Goal: Task Accomplishment & Management: Complete application form

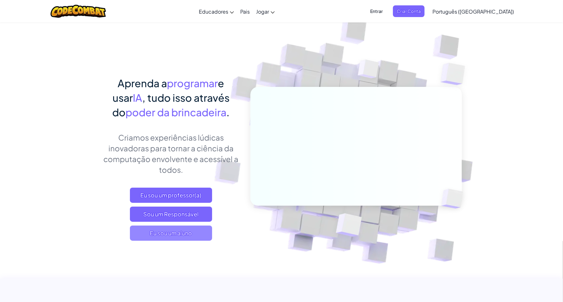
click at [191, 234] on font "Eu sou um aluno" at bounding box center [171, 232] width 42 height 7
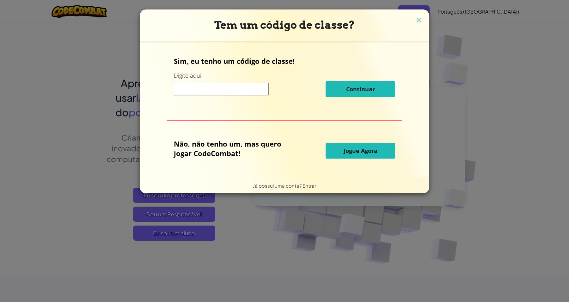
click at [415, 16] on button at bounding box center [419, 20] width 8 height 9
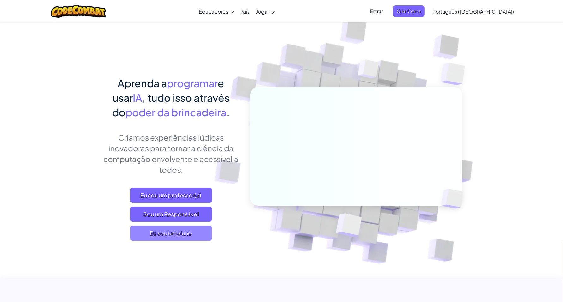
click at [179, 240] on span "Eu sou um aluno" at bounding box center [171, 233] width 82 height 15
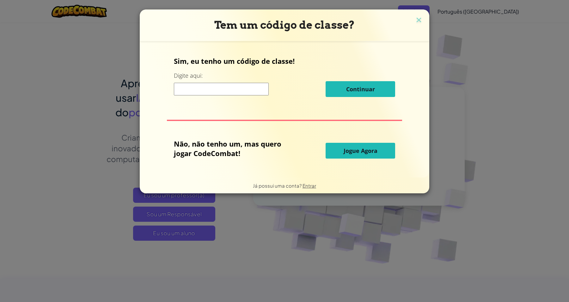
click at [233, 90] on input at bounding box center [221, 89] width 95 height 13
type input "k"
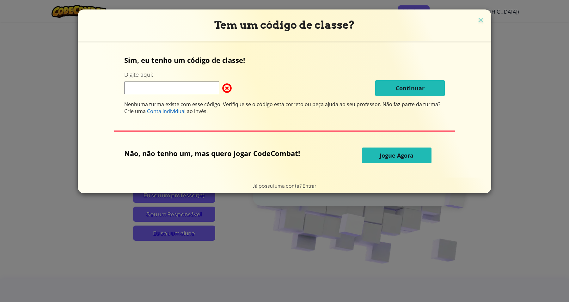
click at [187, 84] on input at bounding box center [171, 88] width 95 height 13
type input "LeafMeanEnemy"
click at [382, 160] on button "Jogue Agora" at bounding box center [397, 156] width 70 height 16
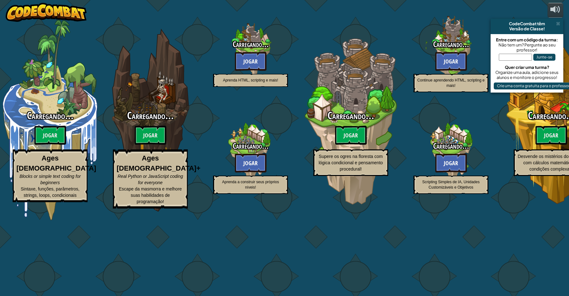
select select "pt-BR"
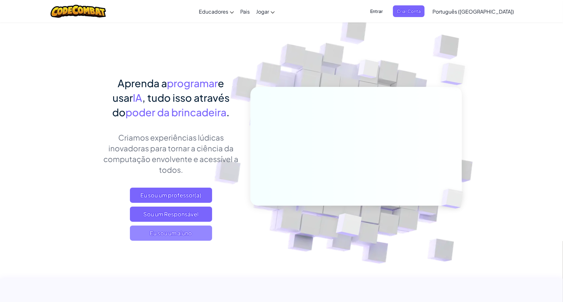
click at [138, 230] on span "Eu sou um aluno" at bounding box center [171, 233] width 82 height 15
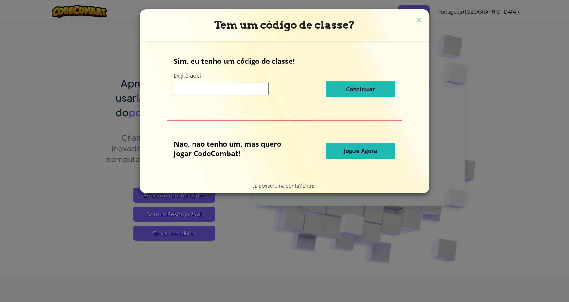
click at [232, 92] on input at bounding box center [221, 89] width 95 height 13
type input "LeafMeanEnemy"
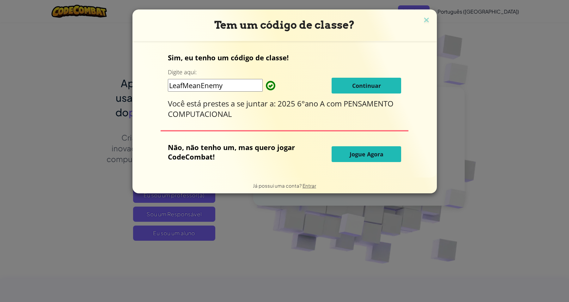
click at [357, 83] on font "Continuar" at bounding box center [366, 86] width 29 height 8
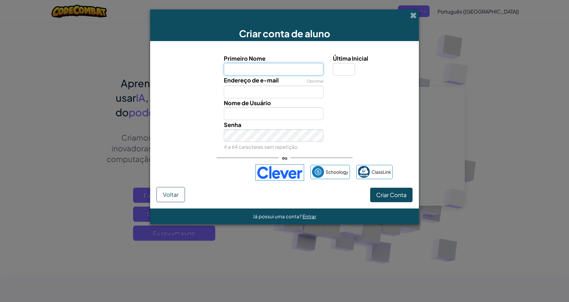
click at [238, 65] on input "Primeiro Nome" at bounding box center [274, 69] width 100 height 13
type input "g"
type input "GiovannaMendesB"
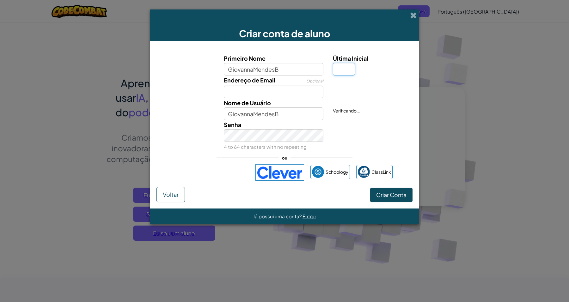
click at [342, 69] on input "Última Inicial" at bounding box center [344, 69] width 22 height 13
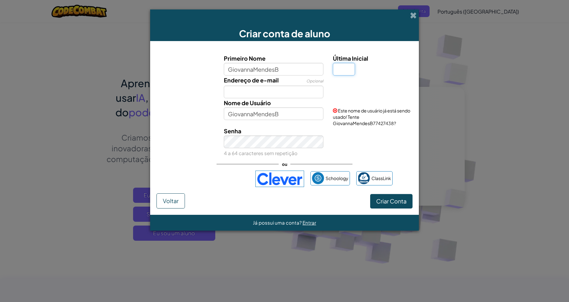
type input "b"
type input "B"
type input "GiovannaMendesBB"
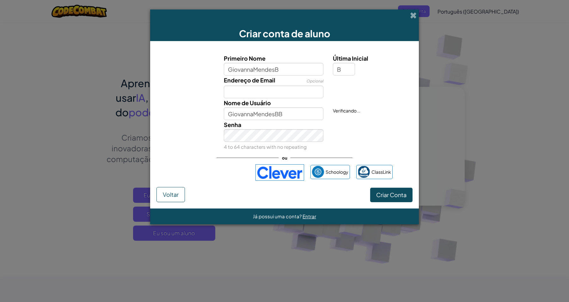
click at [283, 60] on label "Primeiro Nome" at bounding box center [274, 58] width 100 height 9
click at [283, 63] on input "GiovannaMendesB" at bounding box center [274, 69] width 100 height 13
type input "[PERSON_NAME]"
click at [293, 117] on input "GiovannaB" at bounding box center [274, 113] width 100 height 13
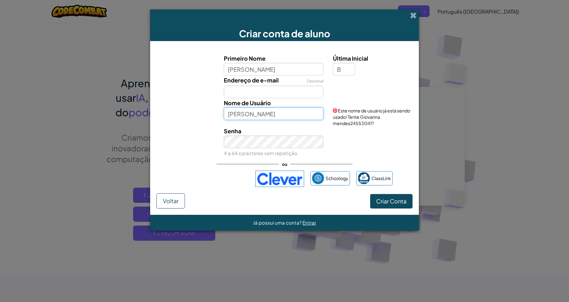
click at [253, 116] on input "[PERSON_NAME]" at bounding box center [274, 113] width 100 height 13
click at [254, 116] on input "[PERSON_NAME]" at bounding box center [274, 113] width 100 height 13
click at [279, 112] on input "Giovannamendes" at bounding box center [274, 113] width 100 height 13
type input "GiovannamendesB"
click at [412, 13] on span at bounding box center [413, 15] width 7 height 7
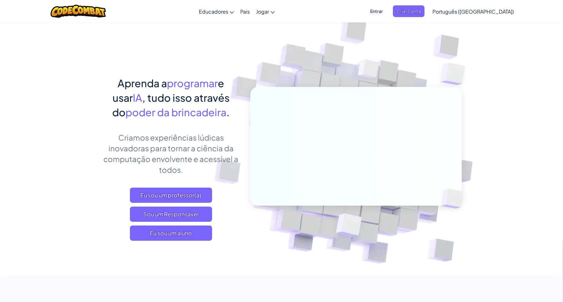
click at [386, 10] on span "Entrar" at bounding box center [376, 11] width 20 height 12
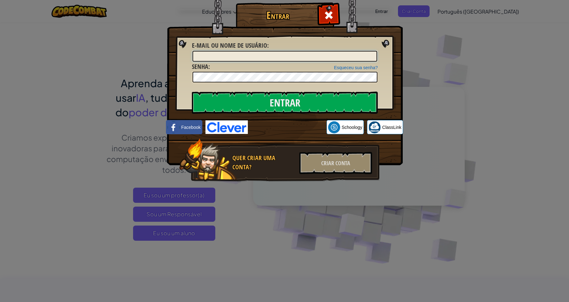
click at [280, 58] on input "E-mail ou nome de usuário :" at bounding box center [284, 56] width 185 height 11
type input "GiovannaMendesB"
click at [221, 103] on input "Entrar" at bounding box center [285, 103] width 186 height 22
click at [244, 105] on input "Entrar" at bounding box center [285, 103] width 186 height 22
